Goal: Transaction & Acquisition: Purchase product/service

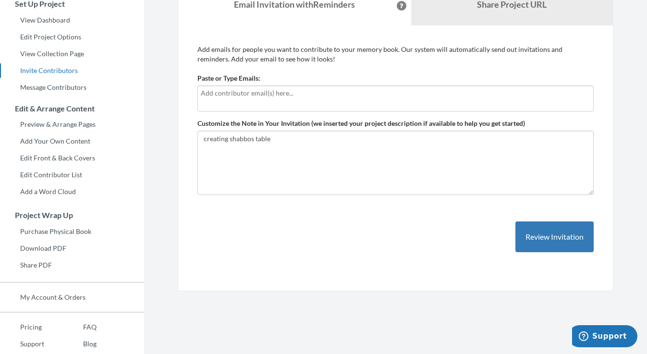
scroll to position [123, 0]
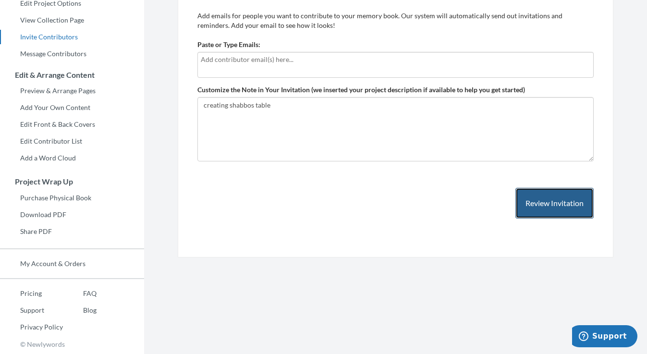
click at [522, 190] on button "Review Invitation" at bounding box center [554, 203] width 78 height 31
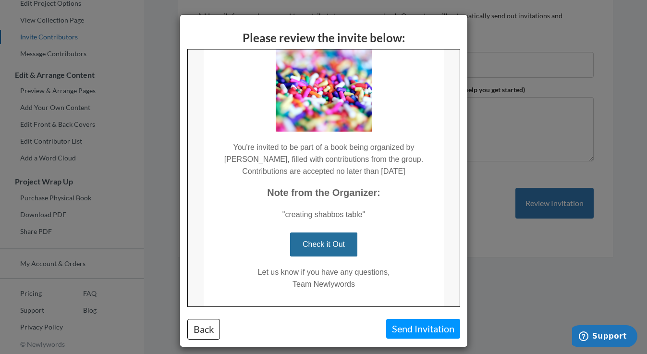
scroll to position [109, 0]
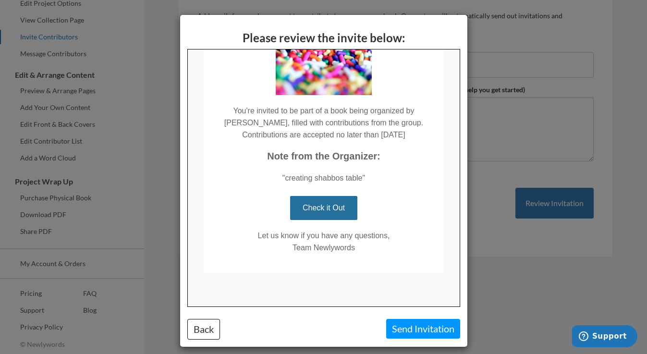
click at [344, 221] on td "Let us know if you have any questions, Team Newlywords" at bounding box center [323, 246] width 240 height 53
click at [336, 206] on link "Check it Out" at bounding box center [322, 208] width 67 height 24
click at [420, 328] on button "Send Invitation" at bounding box center [423, 329] width 74 height 20
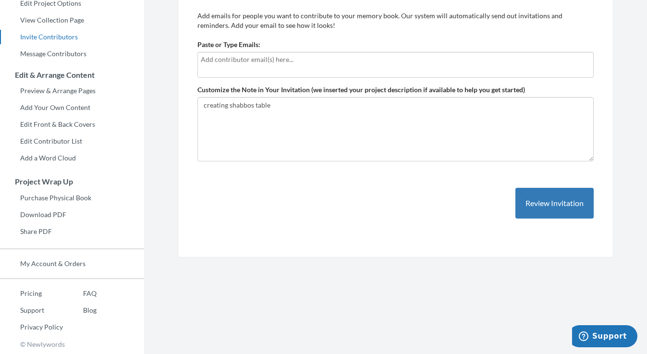
scroll to position [0, 0]
click at [71, 197] on link "Purchase Physical Book" at bounding box center [72, 198] width 144 height 14
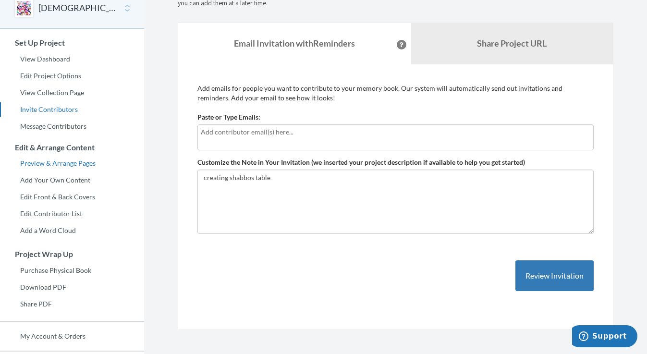
scroll to position [49, 0]
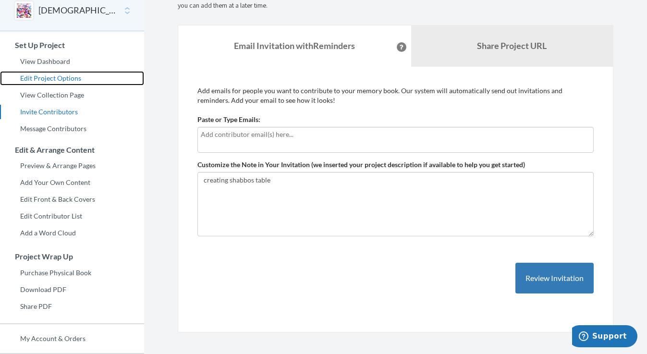
click at [59, 79] on link "Edit Project Options" at bounding box center [72, 78] width 144 height 14
